Goal: Task Accomplishment & Management: Use online tool/utility

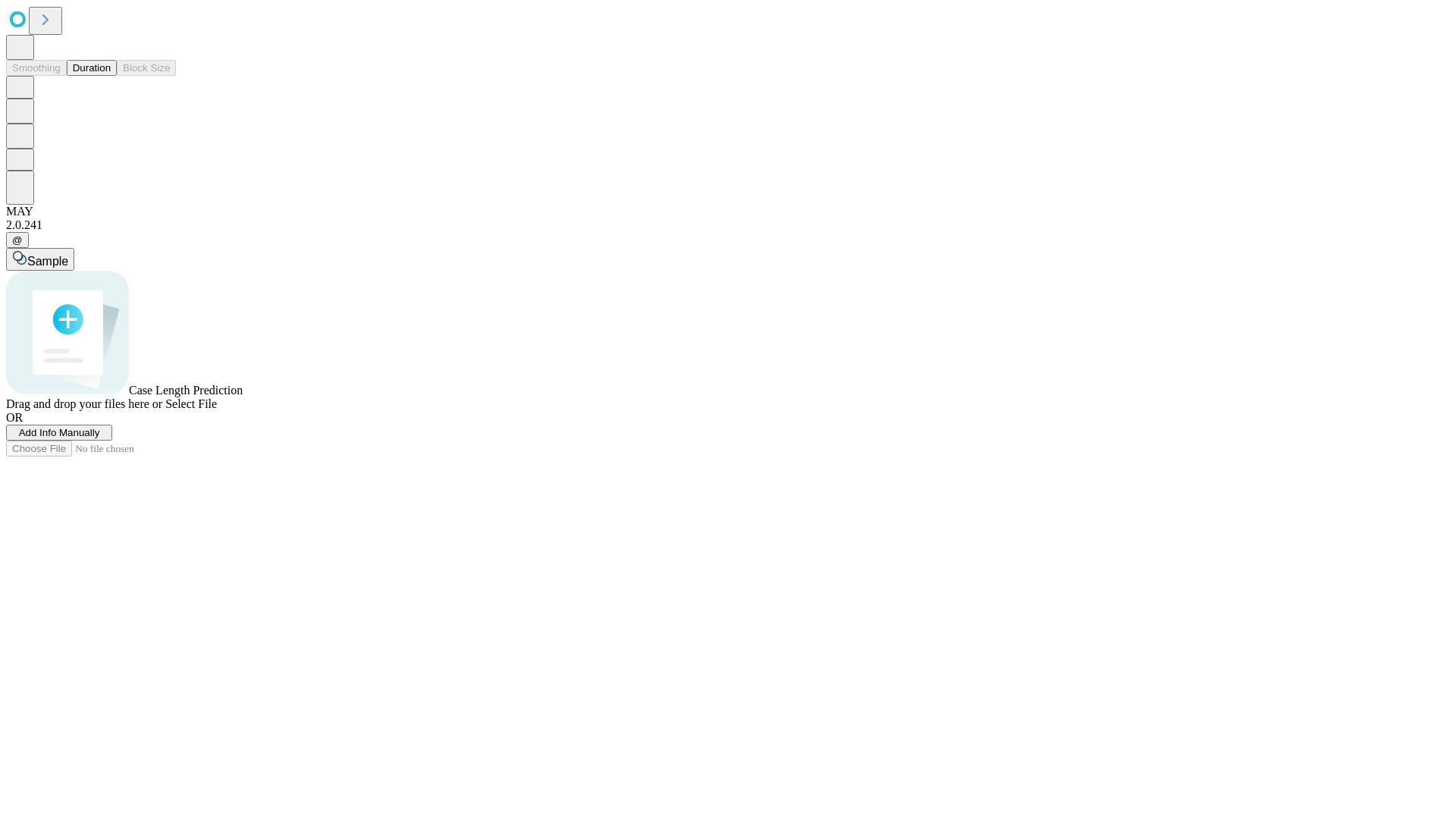
click at [111, 76] on button "Duration" at bounding box center [91, 68] width 50 height 16
click at [101, 438] on span "Add Info Manually" at bounding box center [59, 432] width 81 height 11
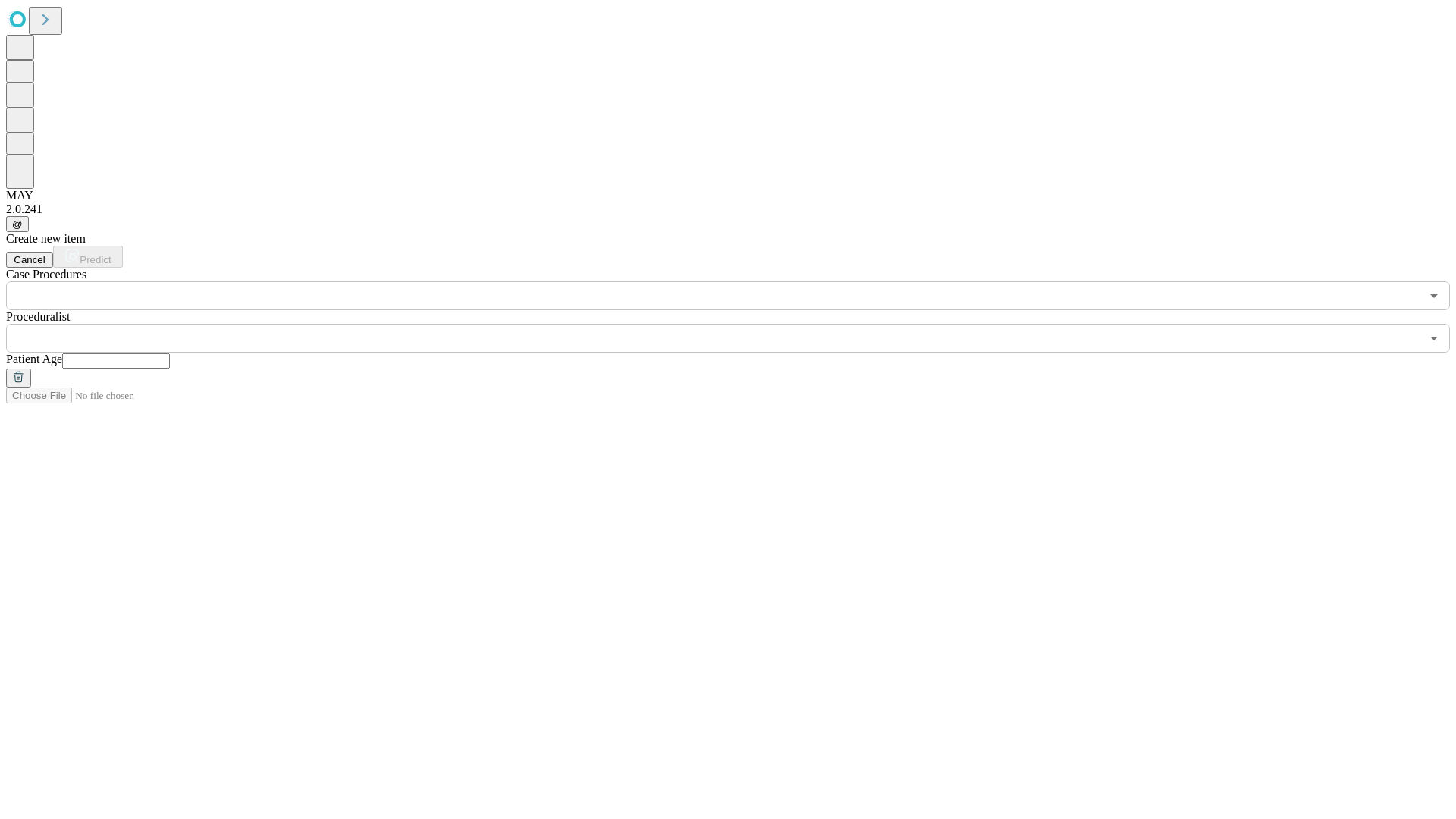
click at [170, 353] on input "text" at bounding box center [115, 360] width 107 height 15
type input "**"
